Goal: Check status: Check status

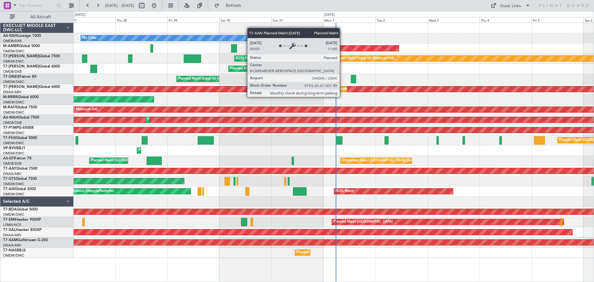
click at [342, 91] on div "Planned Maint Dubai (Al Maktoum Intl)" at bounding box center [366, 88] width 61 height 9
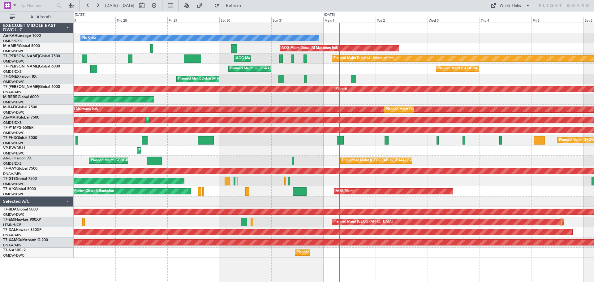
click at [169, 274] on div "No Crew AOG Maint [GEOGRAPHIC_DATA] (Al Maktoum Intl) Planned Maint [GEOGRAPHIC…" at bounding box center [334, 152] width 520 height 259
click at [86, 5] on button at bounding box center [88, 6] width 10 height 10
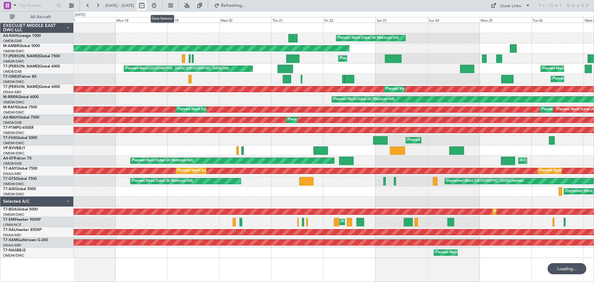
click at [147, 4] on button at bounding box center [142, 6] width 10 height 10
select select "8"
select select "2025"
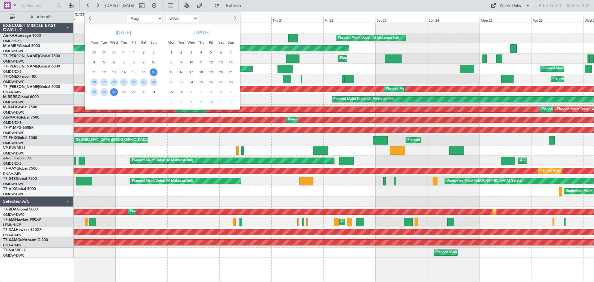
click at [154, 18] on select "Jan Feb Mar Apr May Jun [DATE] Aug Sep Oct Nov Dec" at bounding box center [144, 18] width 36 height 7
select select "7"
click at [126, 15] on select "Jan Feb Mar Apr May Jun [DATE] Aug Sep Oct Nov Dec" at bounding box center [144, 18] width 36 height 7
click at [103, 52] on span "1" at bounding box center [104, 53] width 8 height 8
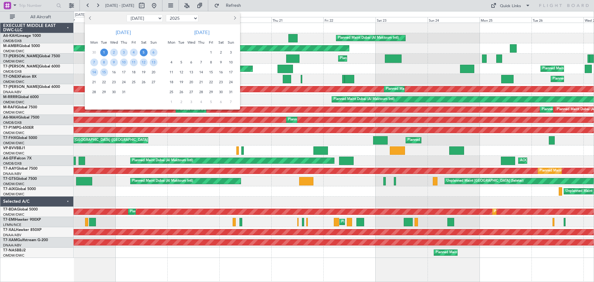
click at [141, 53] on span "5" at bounding box center [144, 53] width 8 height 8
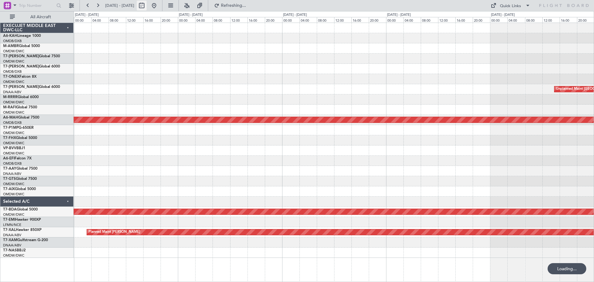
click at [147, 6] on button at bounding box center [142, 6] width 10 height 10
select select "7"
select select "2025"
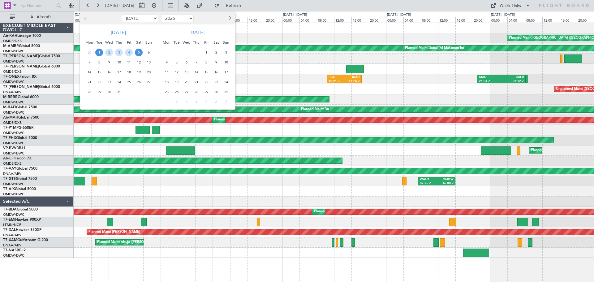
click at [139, 52] on span "5" at bounding box center [139, 53] width 8 height 8
click at [139, 73] on span "19" at bounding box center [139, 72] width 8 height 8
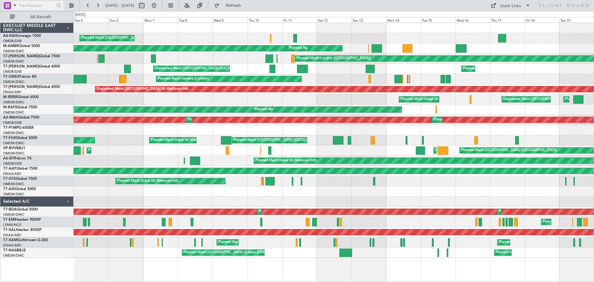
click at [41, 6] on input "text" at bounding box center [37, 5] width 36 height 9
click at [13, 4] on span at bounding box center [14, 5] width 7 height 8
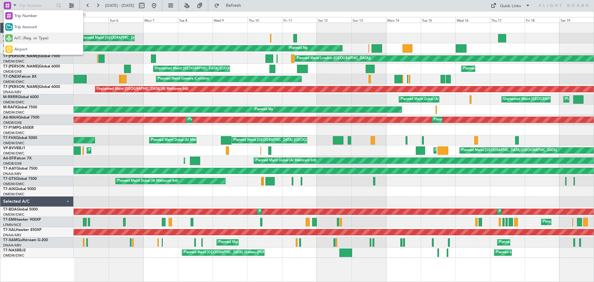
click at [18, 33] on div "A/C (Reg. or Type)" at bounding box center [43, 37] width 79 height 11
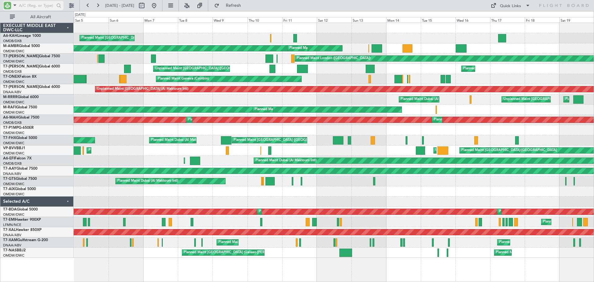
click at [30, 4] on input "text" at bounding box center [37, 5] width 36 height 9
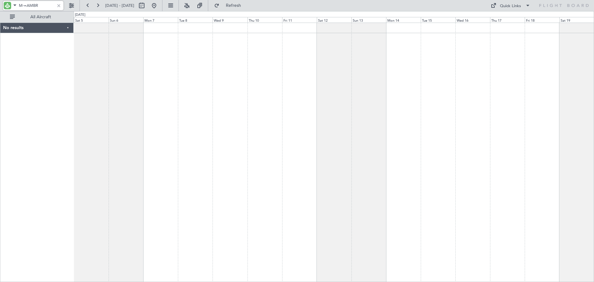
click at [25, 4] on input "M-=AMBR" at bounding box center [37, 5] width 36 height 9
type input "M-AMBR"
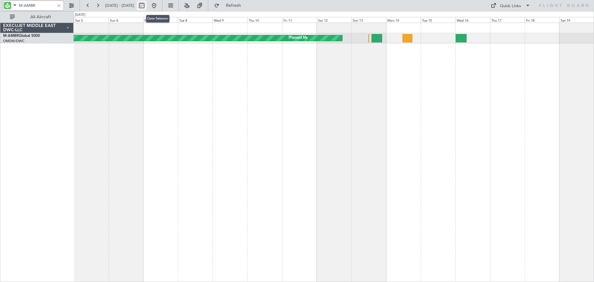
click at [147, 6] on button at bounding box center [142, 6] width 10 height 10
select select "7"
select select "2025"
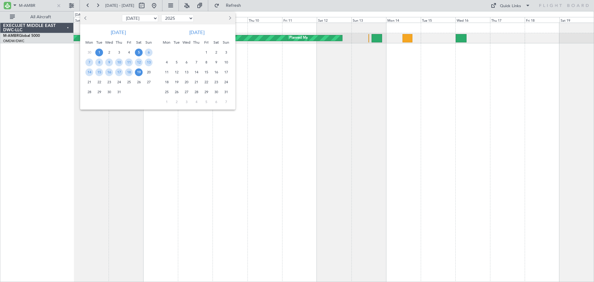
click at [102, 53] on span "1" at bounding box center [99, 53] width 8 height 8
click at [98, 74] on span "15" at bounding box center [99, 72] width 8 height 8
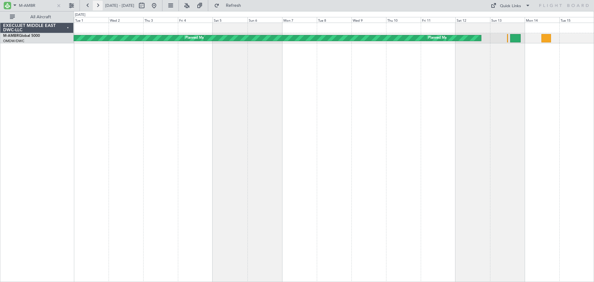
click at [97, 4] on button at bounding box center [98, 6] width 10 height 10
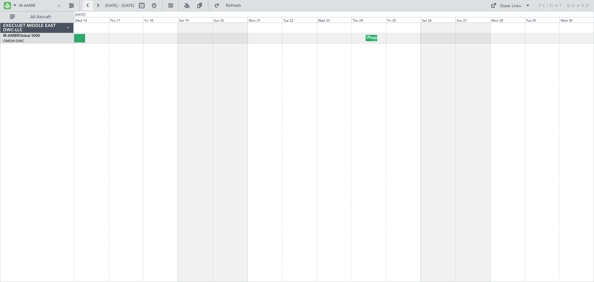
click at [90, 9] on button at bounding box center [88, 6] width 10 height 10
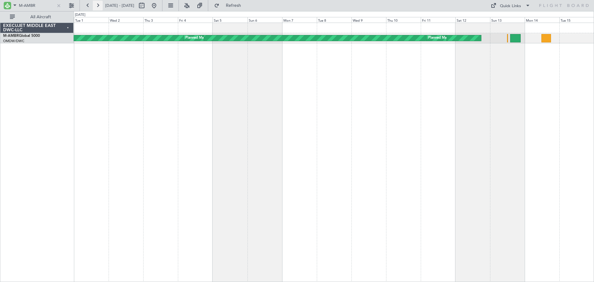
click at [98, 7] on button at bounding box center [98, 6] width 10 height 10
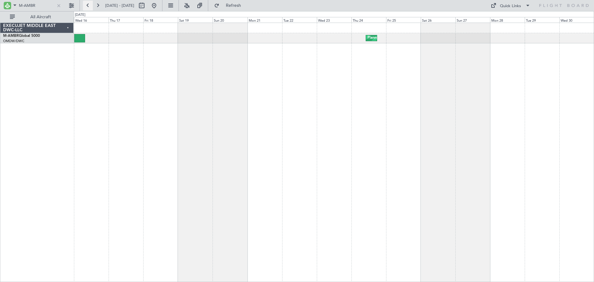
click at [89, 6] on button at bounding box center [88, 6] width 10 height 10
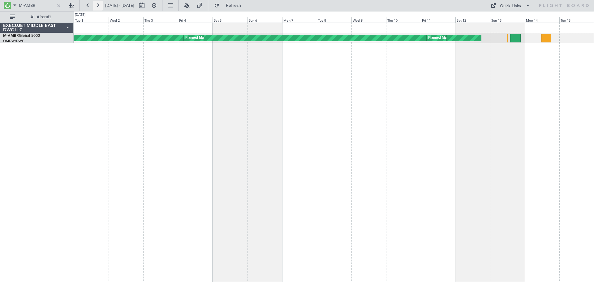
click at [99, 4] on button at bounding box center [98, 6] width 10 height 10
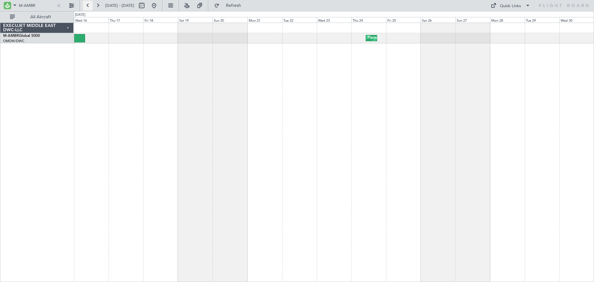
click at [90, 6] on button at bounding box center [88, 6] width 10 height 10
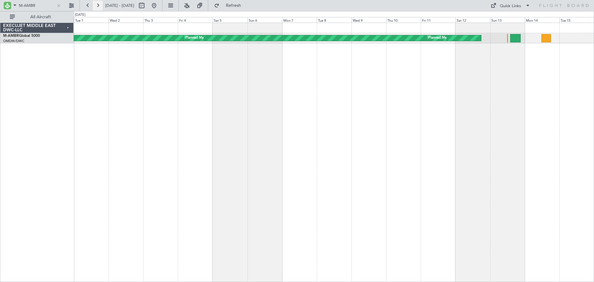
click at [99, 5] on button at bounding box center [98, 6] width 10 height 10
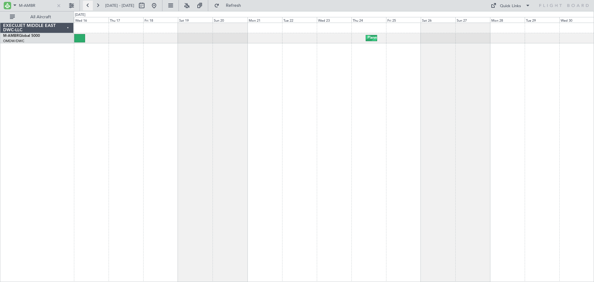
click at [89, 8] on button at bounding box center [88, 6] width 10 height 10
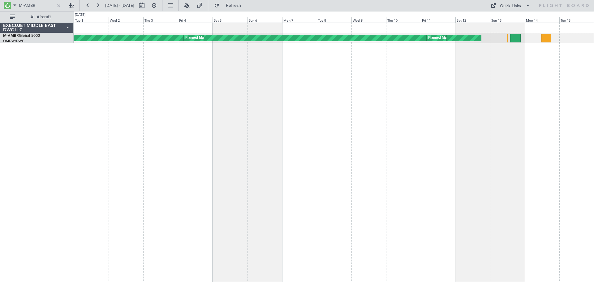
click at [190, 193] on div "Planned Maint Dubai (Al Maktoum Intl) Planned Maint [GEOGRAPHIC_DATA] (Al Makto…" at bounding box center [334, 152] width 520 height 259
drag, startPoint x: 37, startPoint y: 8, endPoint x: 24, endPoint y: 11, distance: 13.2
click at [24, 11] on div "M-AMBR" at bounding box center [33, 6] width 60 height 9
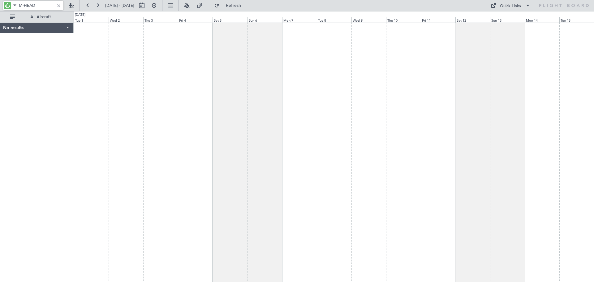
type input "M-HEAD"
click at [147, 6] on button at bounding box center [142, 6] width 10 height 10
select select "7"
select select "2025"
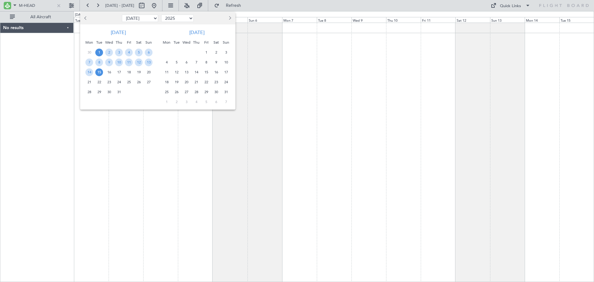
click at [35, 6] on div at bounding box center [297, 141] width 594 height 282
